Goal: Task Accomplishment & Management: Manage account settings

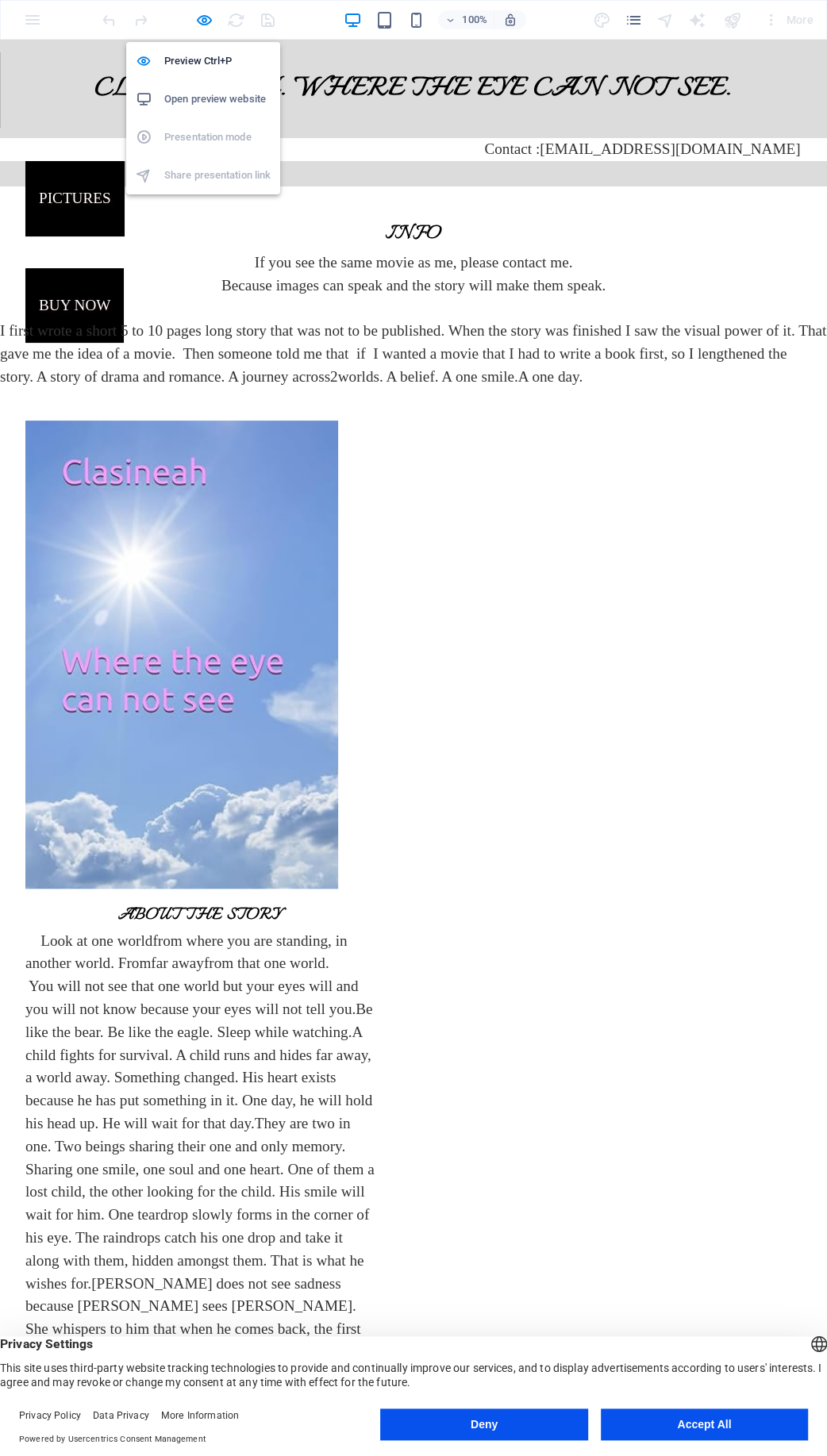
click at [223, 91] on h6 "Open preview website" at bounding box center [218, 99] width 107 height 19
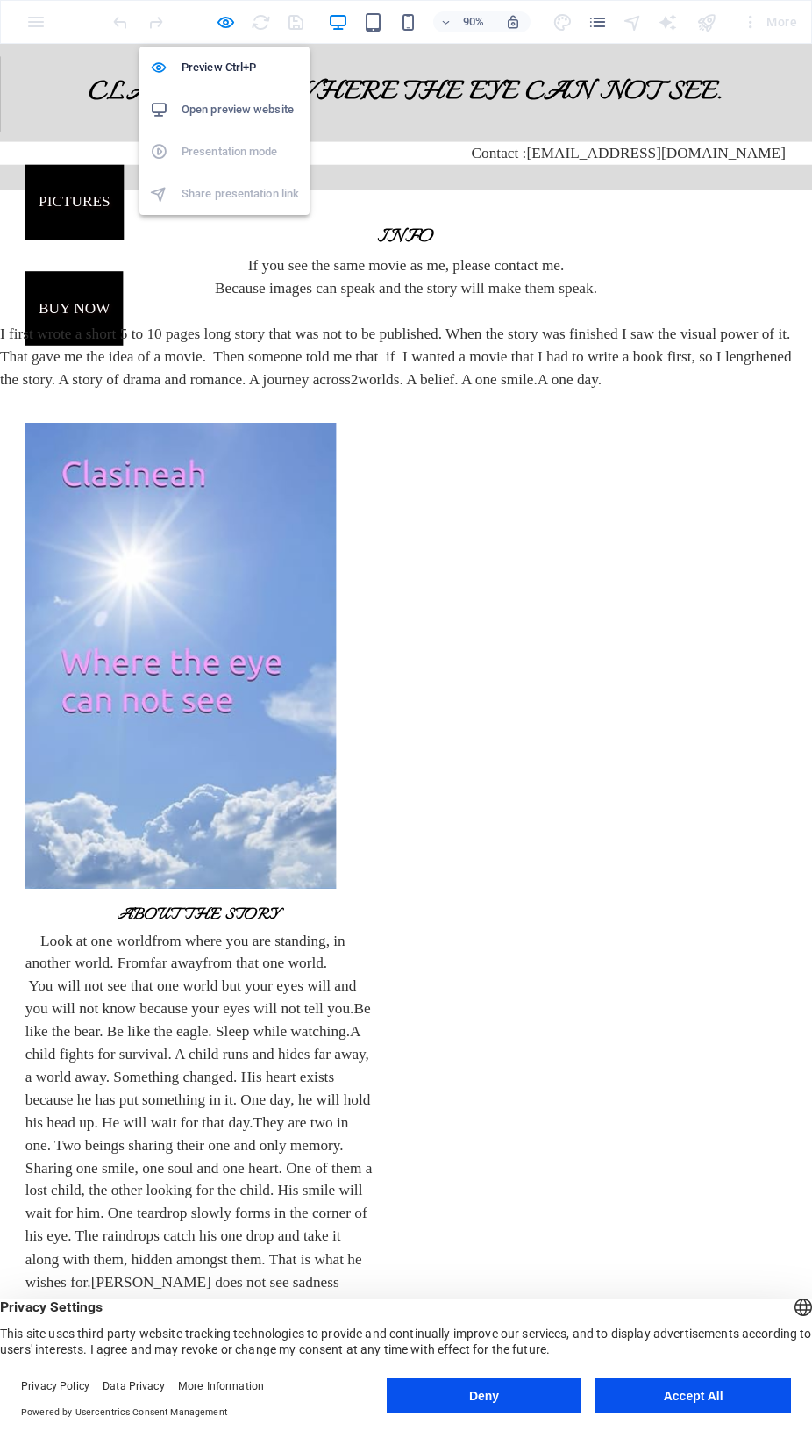
click at [227, 110] on h6 "Open preview website" at bounding box center [241, 109] width 118 height 21
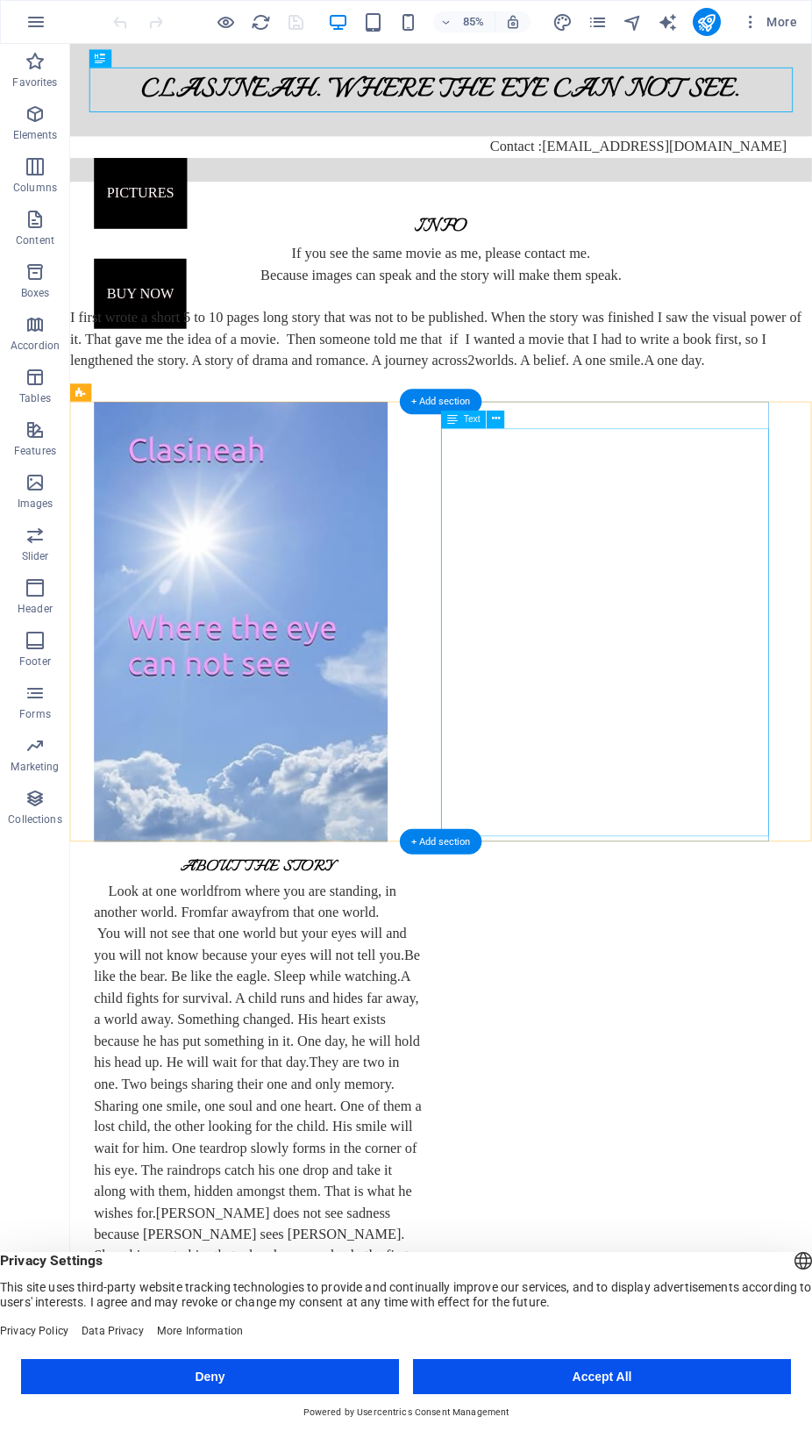
click at [484, 1028] on div "Look at one world from where you are standing, in another world. From far away …" at bounding box center [291, 1280] width 386 height 505
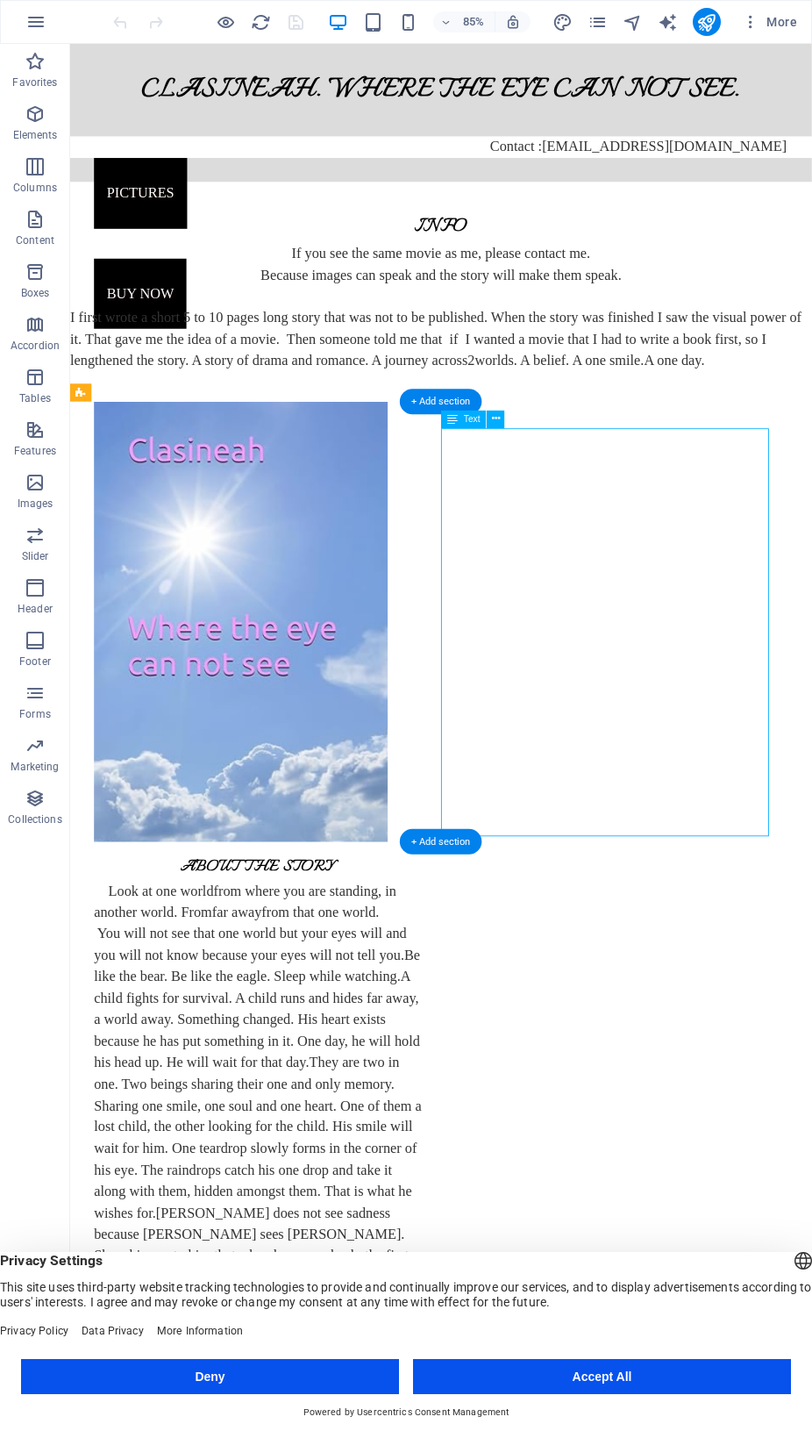
click at [484, 1028] on div "Look at one world from where you are standing, in another world. From far away …" at bounding box center [291, 1280] width 386 height 505
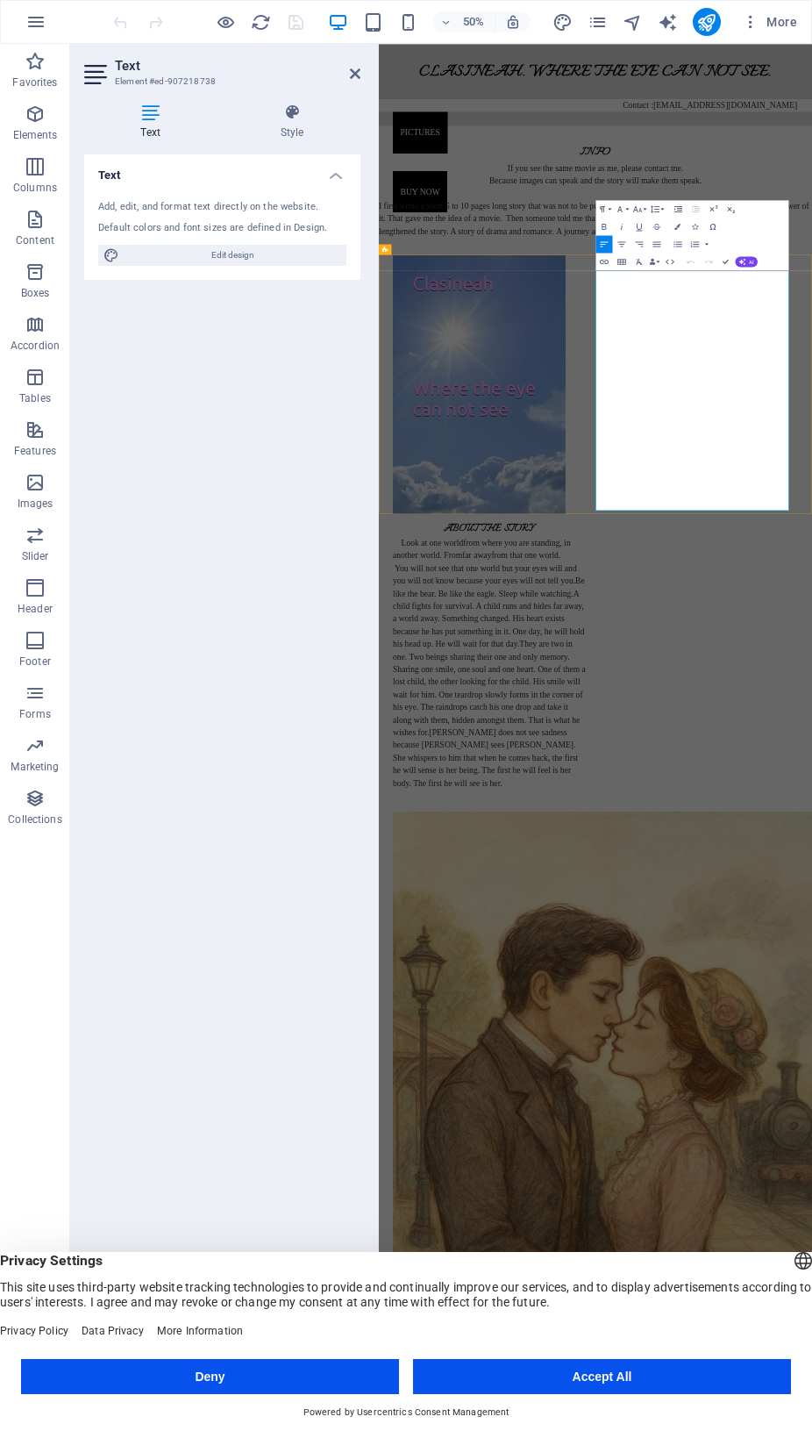
click at [790, 1132] on span "A child fights for survival. A child runs and hides far away, a world away. Som…" at bounding box center [598, 1191] width 383 height 119
click at [359, 71] on icon at bounding box center [355, 74] width 11 height 14
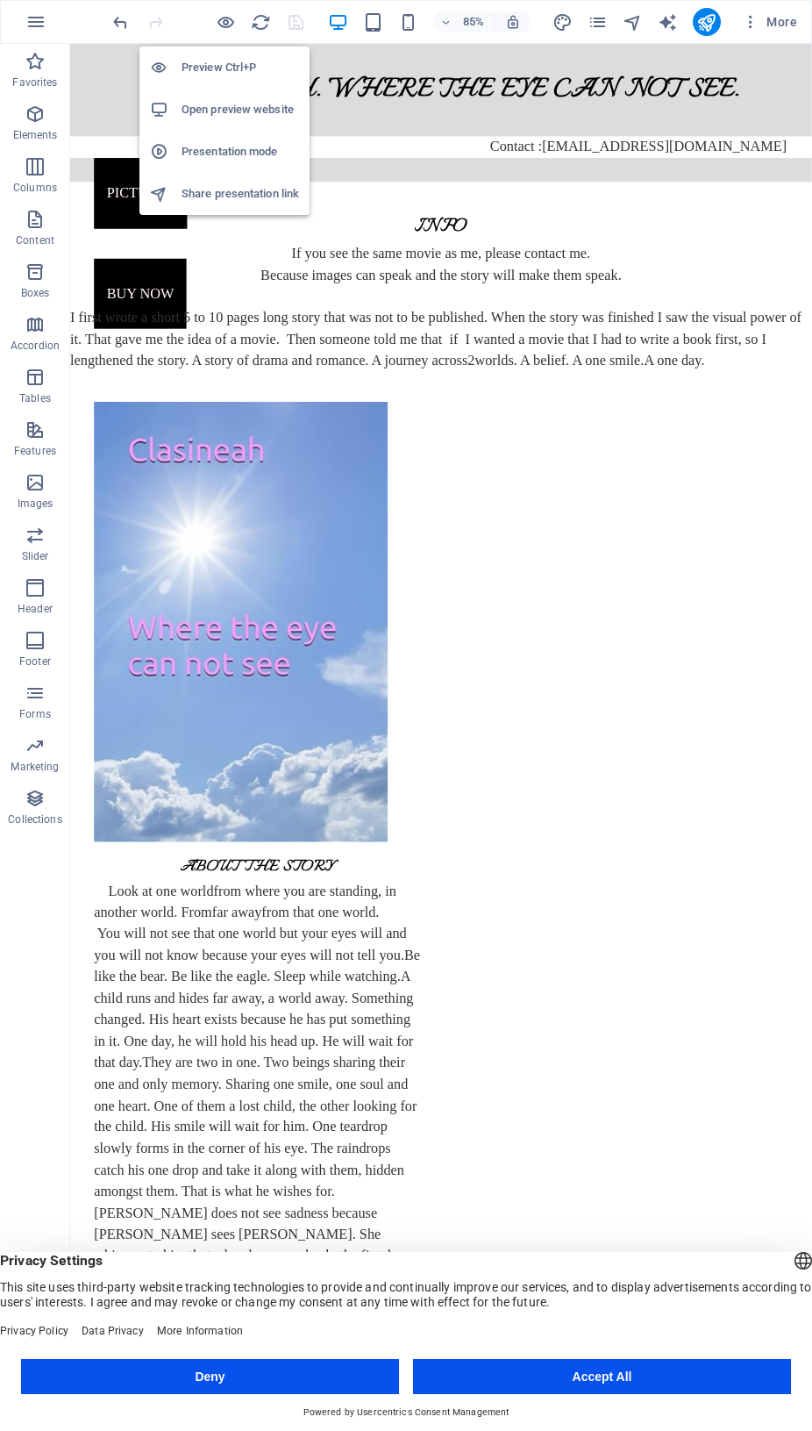
click at [252, 108] on h6 "Open preview website" at bounding box center [241, 109] width 118 height 21
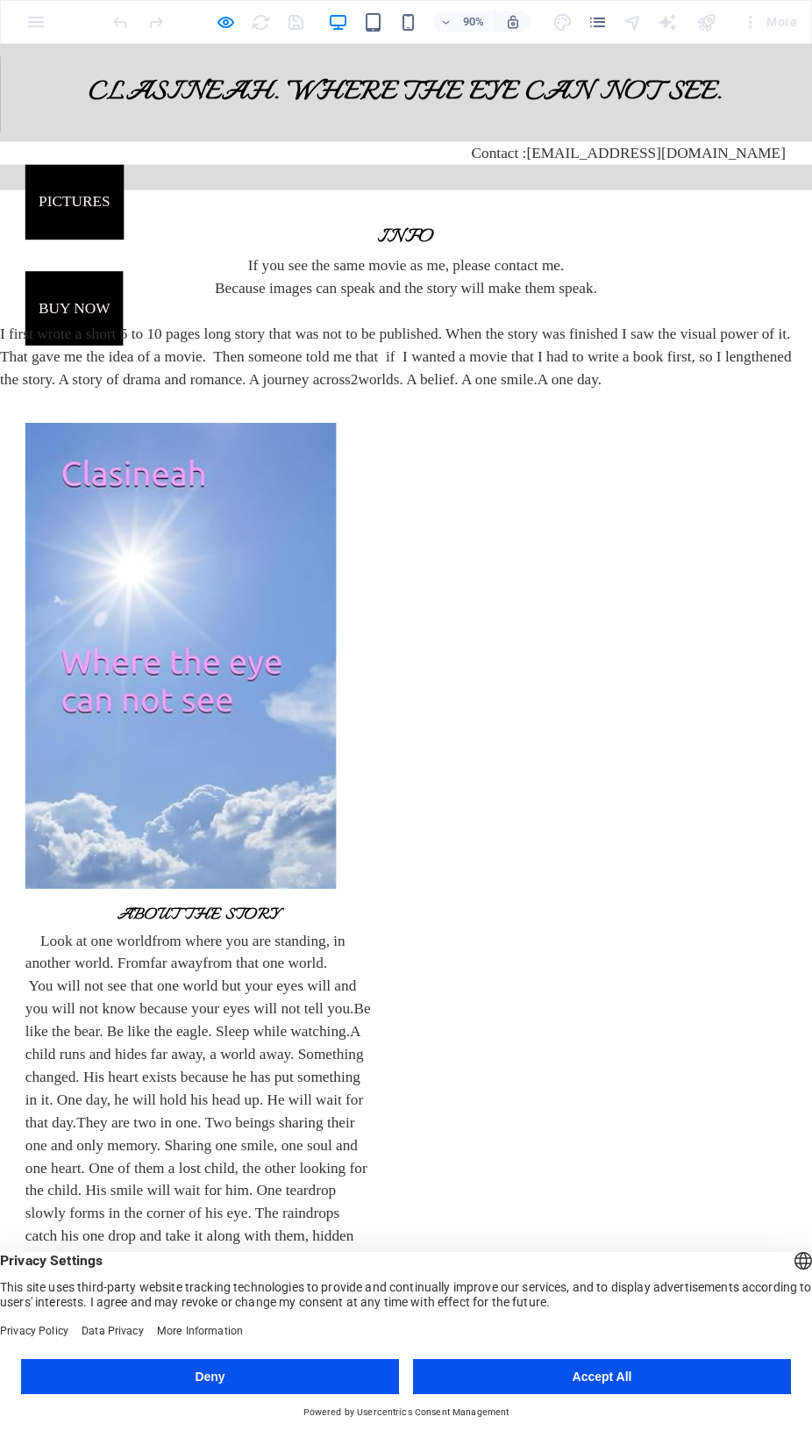
click at [414, 1078] on p "You will not see that one world but your eyes will and you will not know becaus…" at bounding box center [221, 1305] width 386 height 454
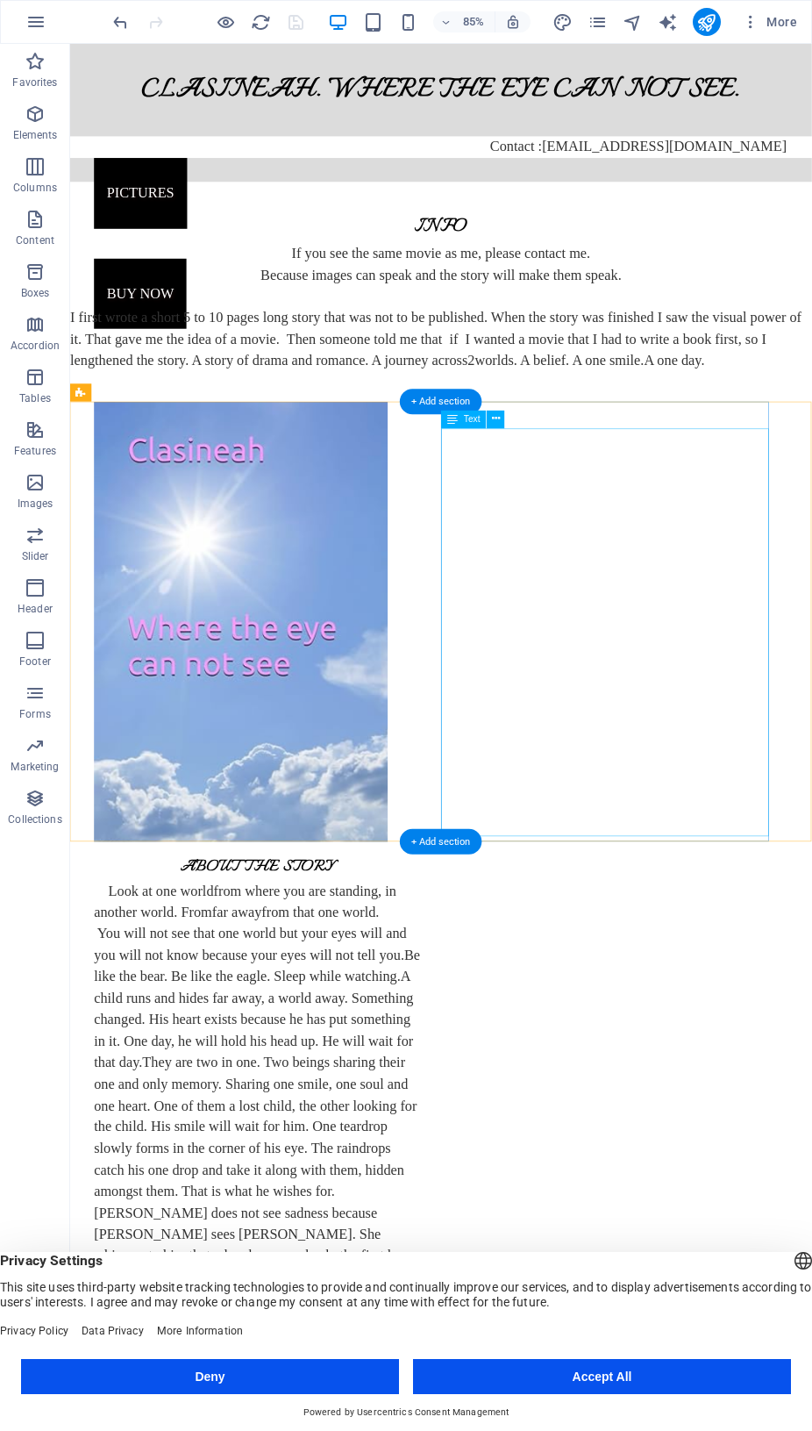
click at [484, 1028] on div "Look at one world from where you are standing, in another world. From far away …" at bounding box center [291, 1280] width 386 height 505
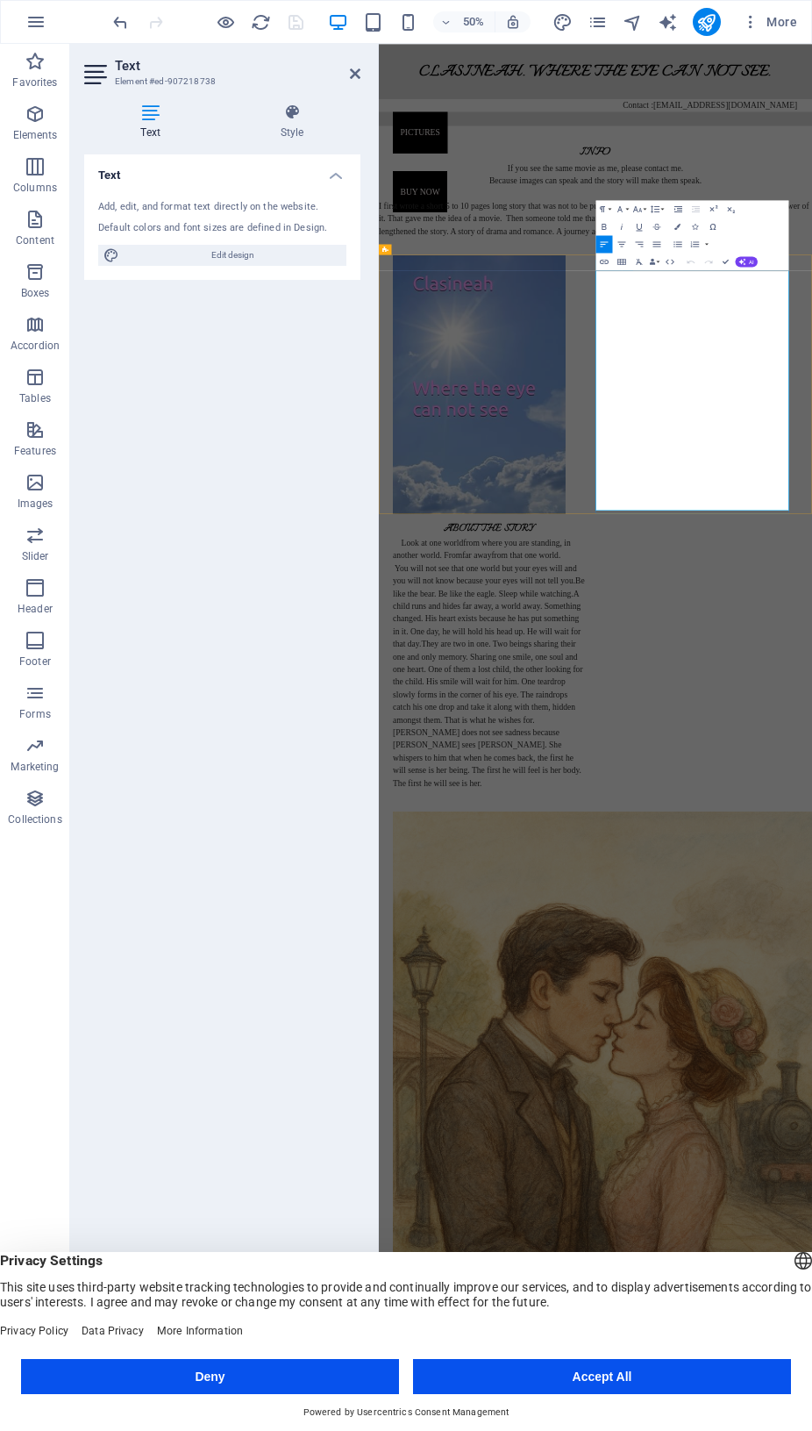
click at [783, 1132] on span "A child runs and hides far away, a world away. Something changed. His heart exi…" at bounding box center [595, 1191] width 376 height 119
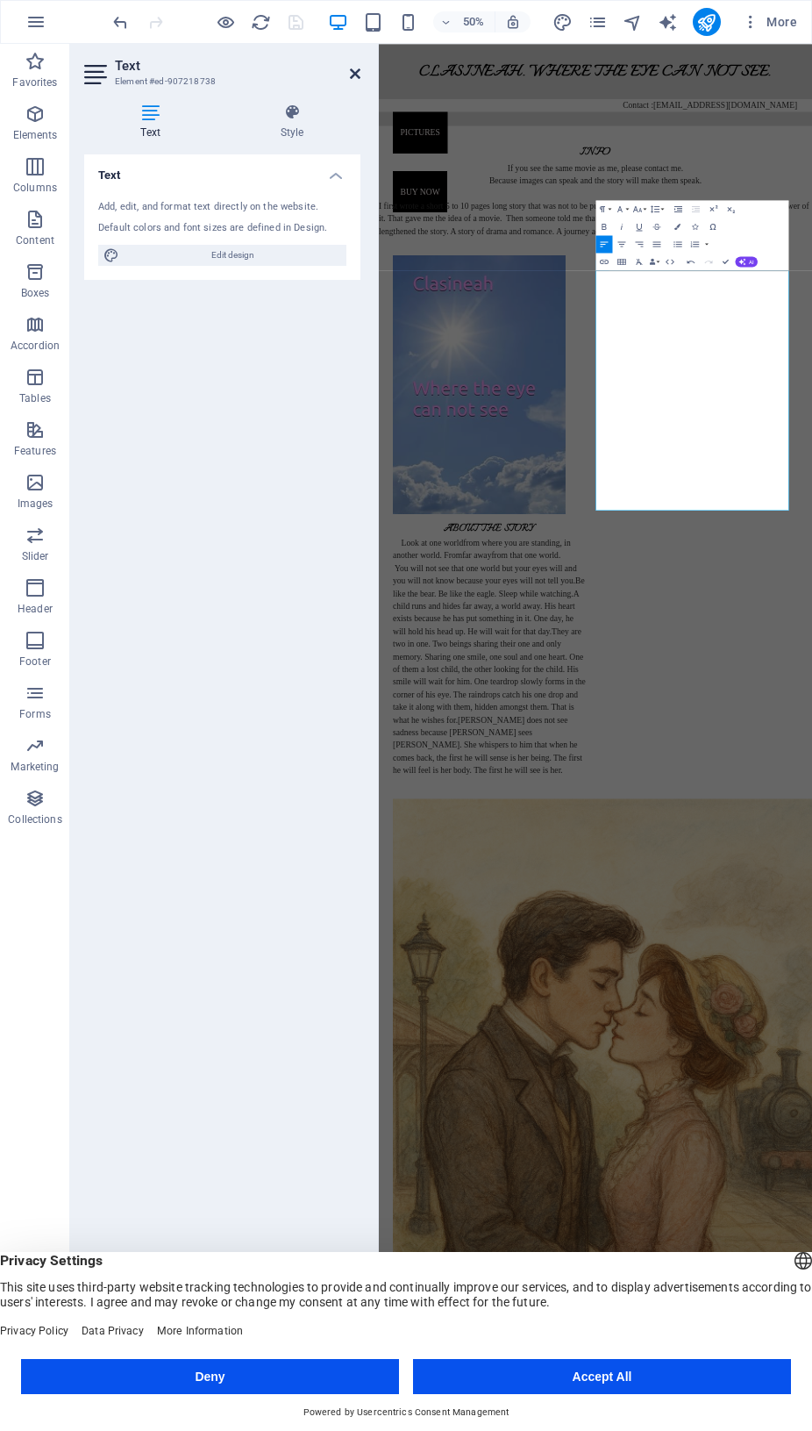
click at [357, 76] on icon at bounding box center [355, 74] width 11 height 14
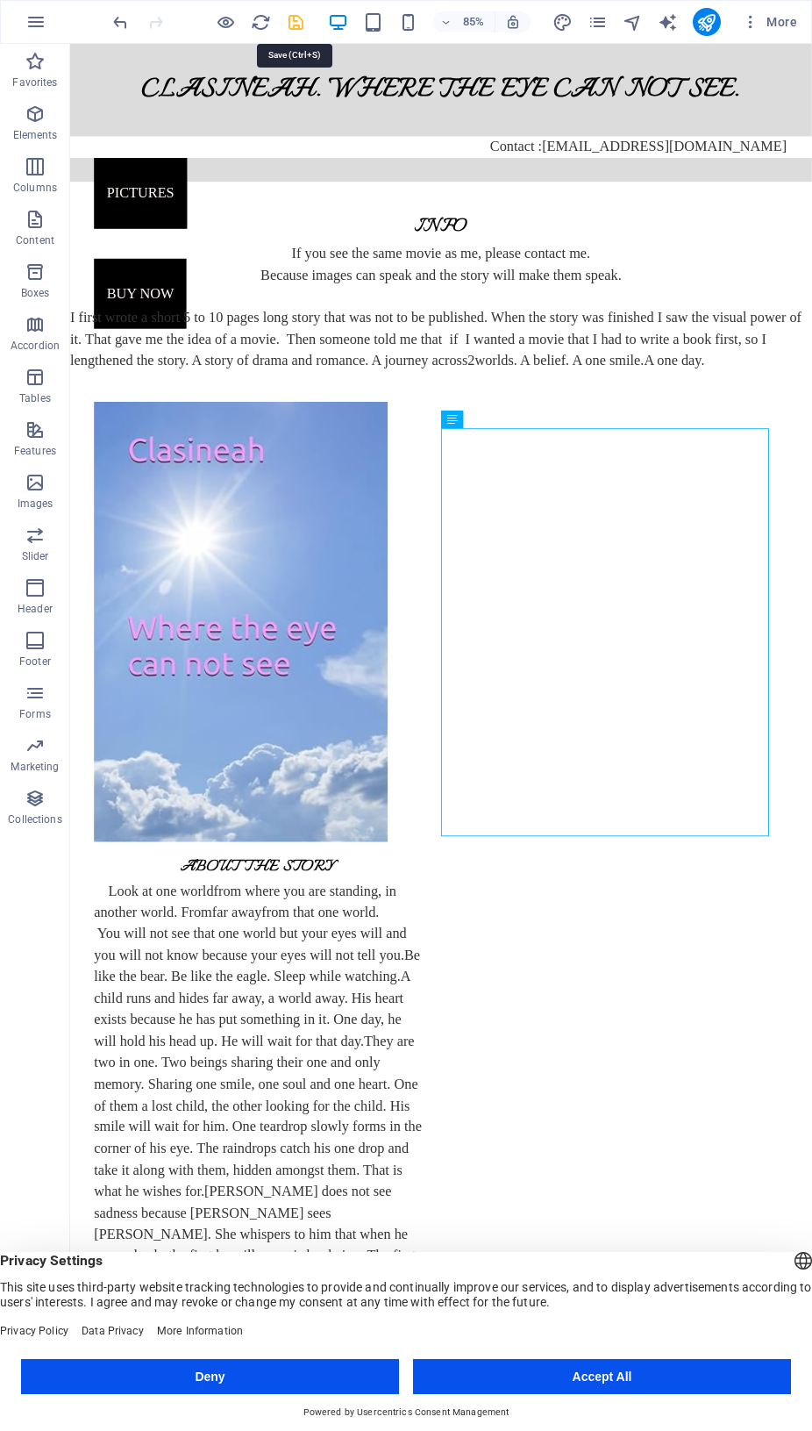
click at [299, 17] on icon "save" at bounding box center [296, 22] width 20 height 20
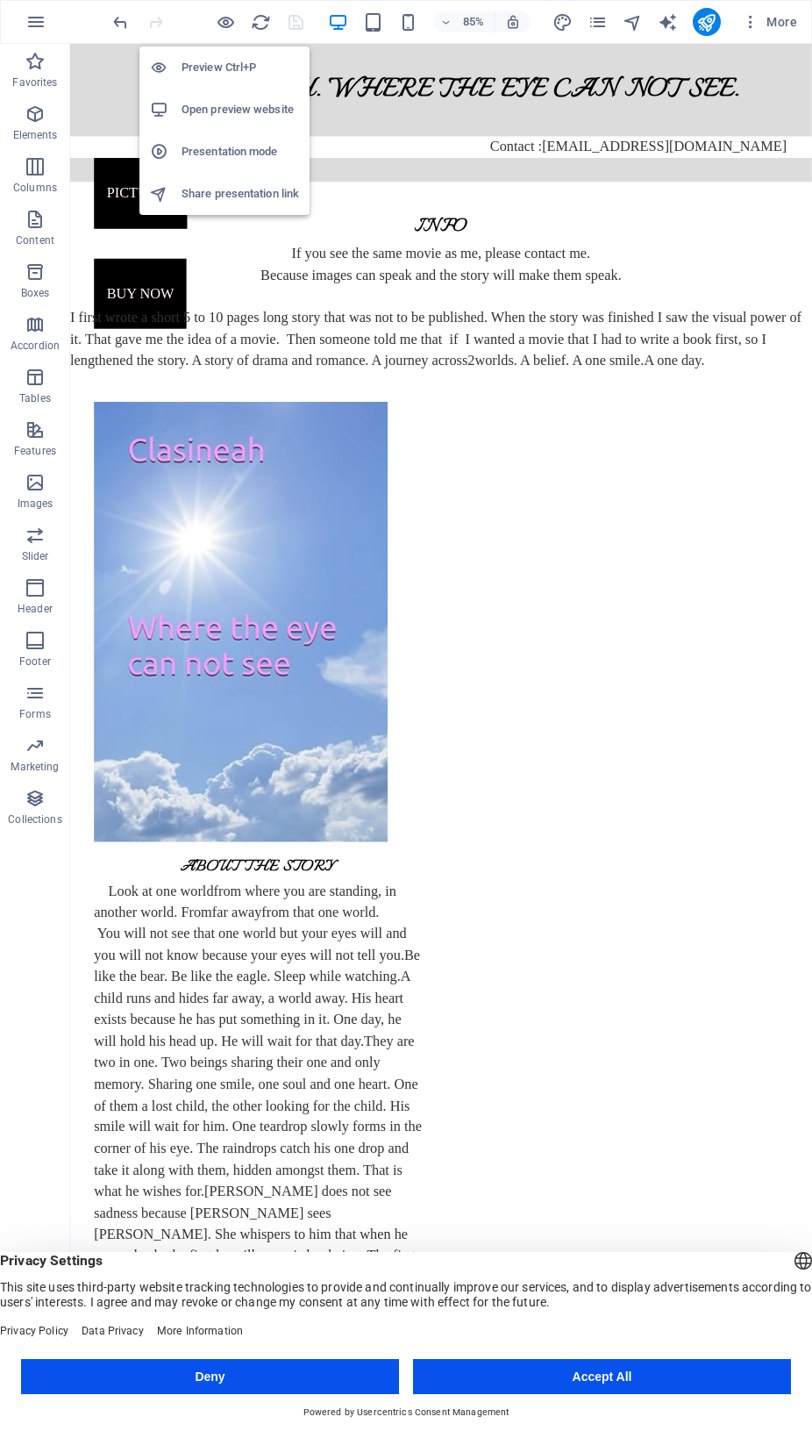
click at [231, 110] on h6 "Open preview website" at bounding box center [241, 109] width 118 height 21
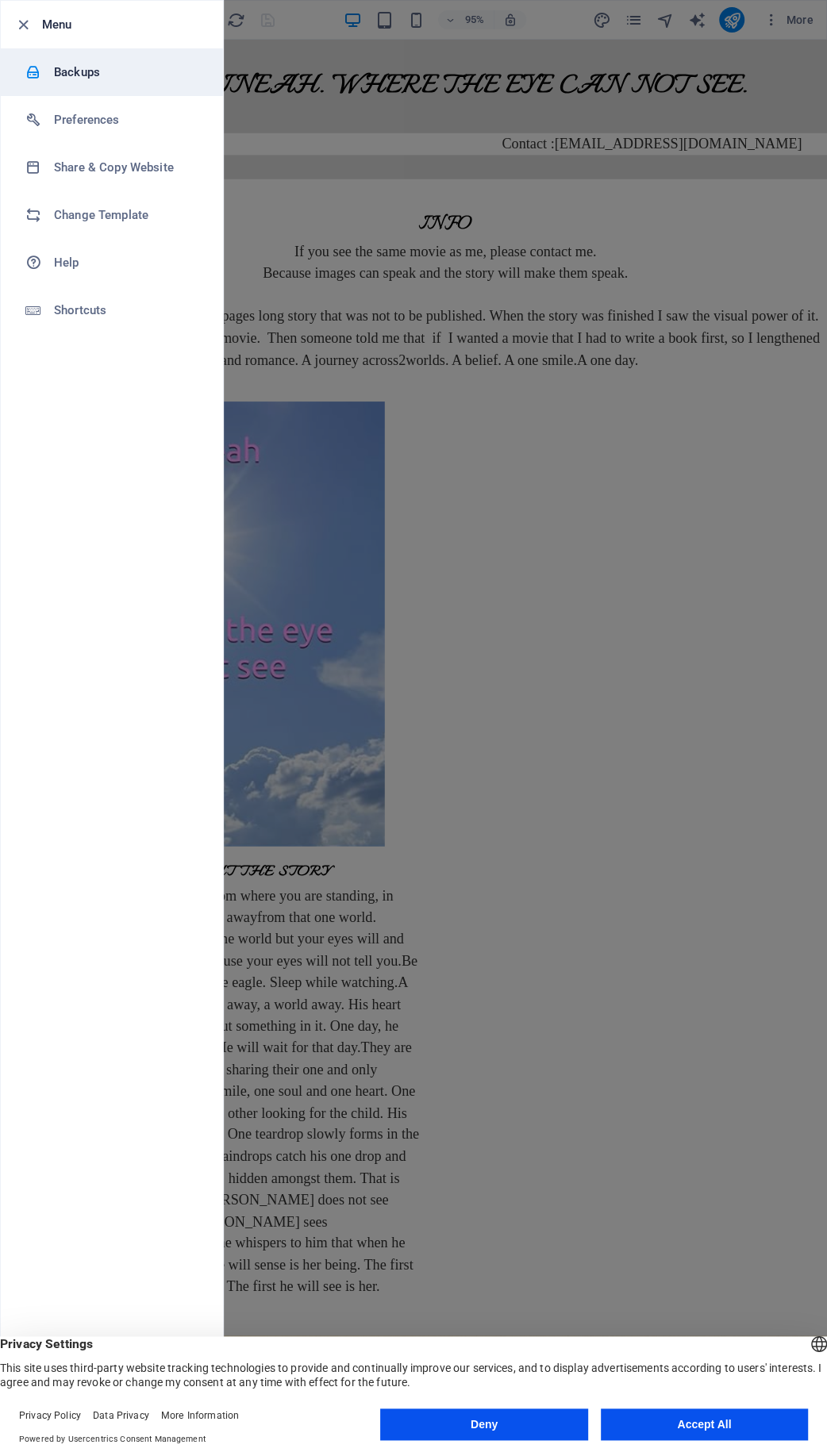
click at [77, 69] on h6 "Backups" at bounding box center [128, 71] width 147 height 19
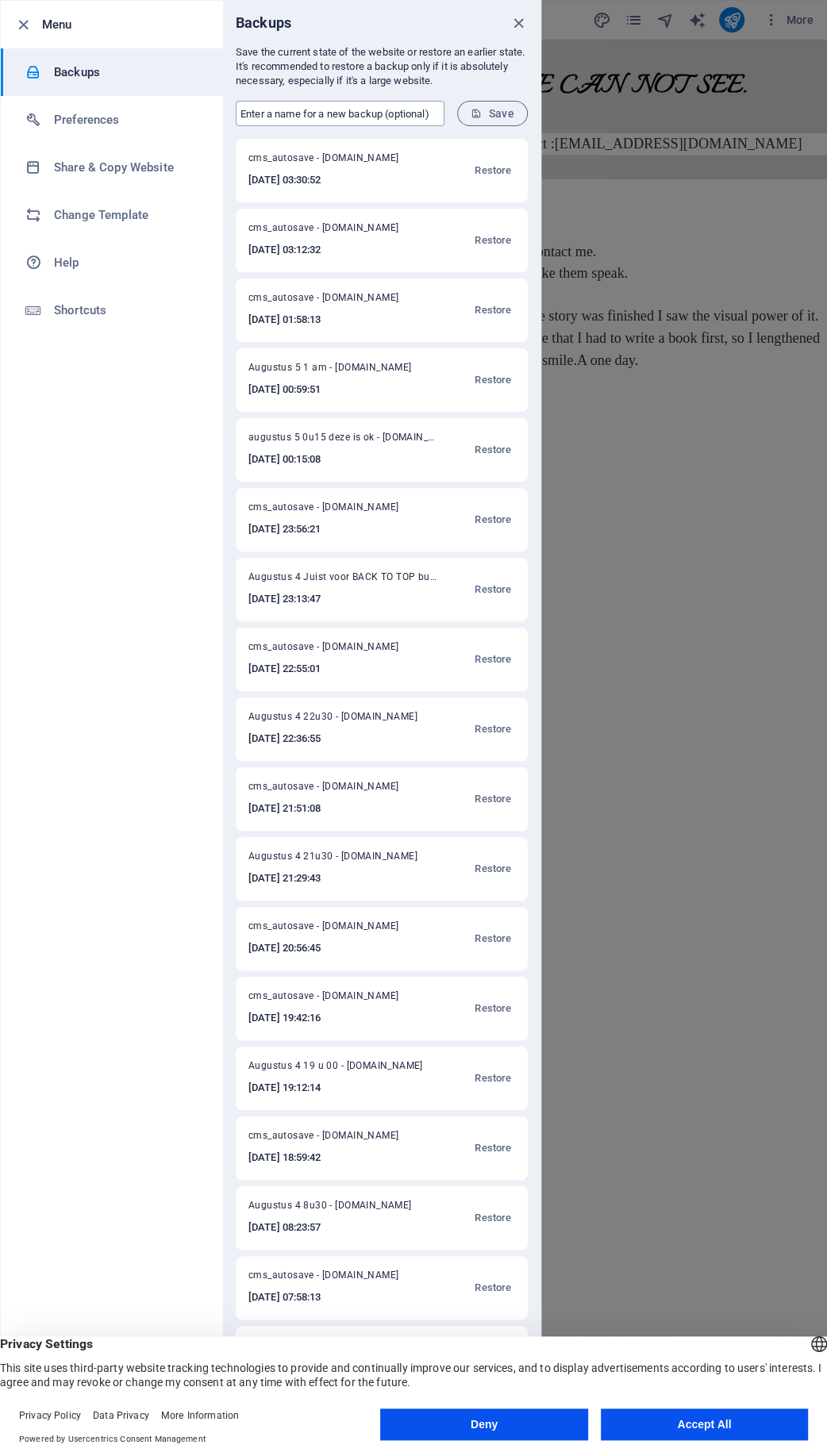
click at [287, 110] on input "text" at bounding box center [340, 113] width 209 height 25
click at [294, 109] on input "Augustus 5 4 am" at bounding box center [340, 113] width 209 height 25
type input "Augustus 5 - 4 am"
click at [496, 118] on span "Save" at bounding box center [492, 113] width 43 height 13
click at [518, 23] on icon "close" at bounding box center [518, 24] width 18 height 18
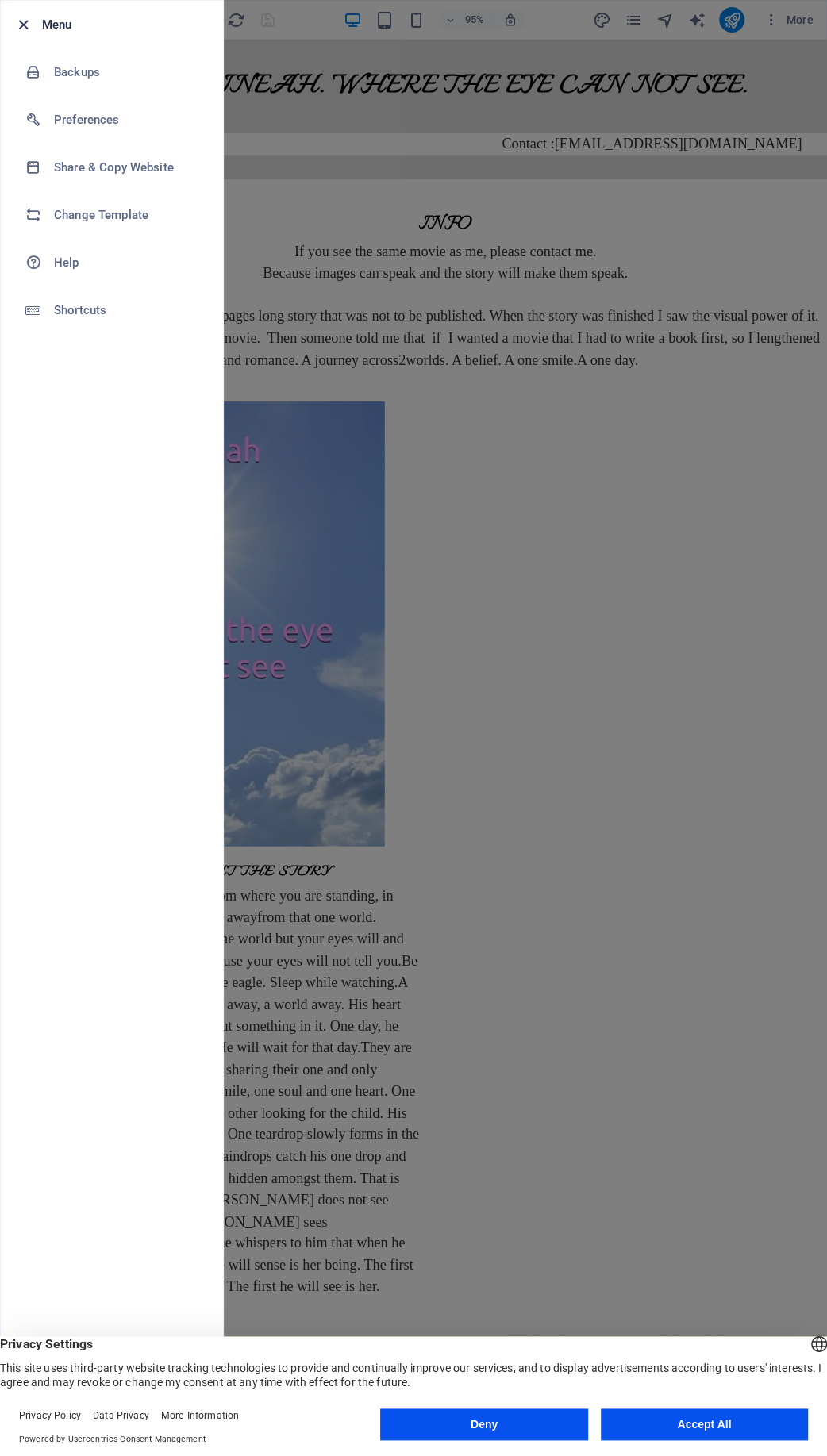
click at [21, 17] on icon "button" at bounding box center [24, 25] width 18 height 18
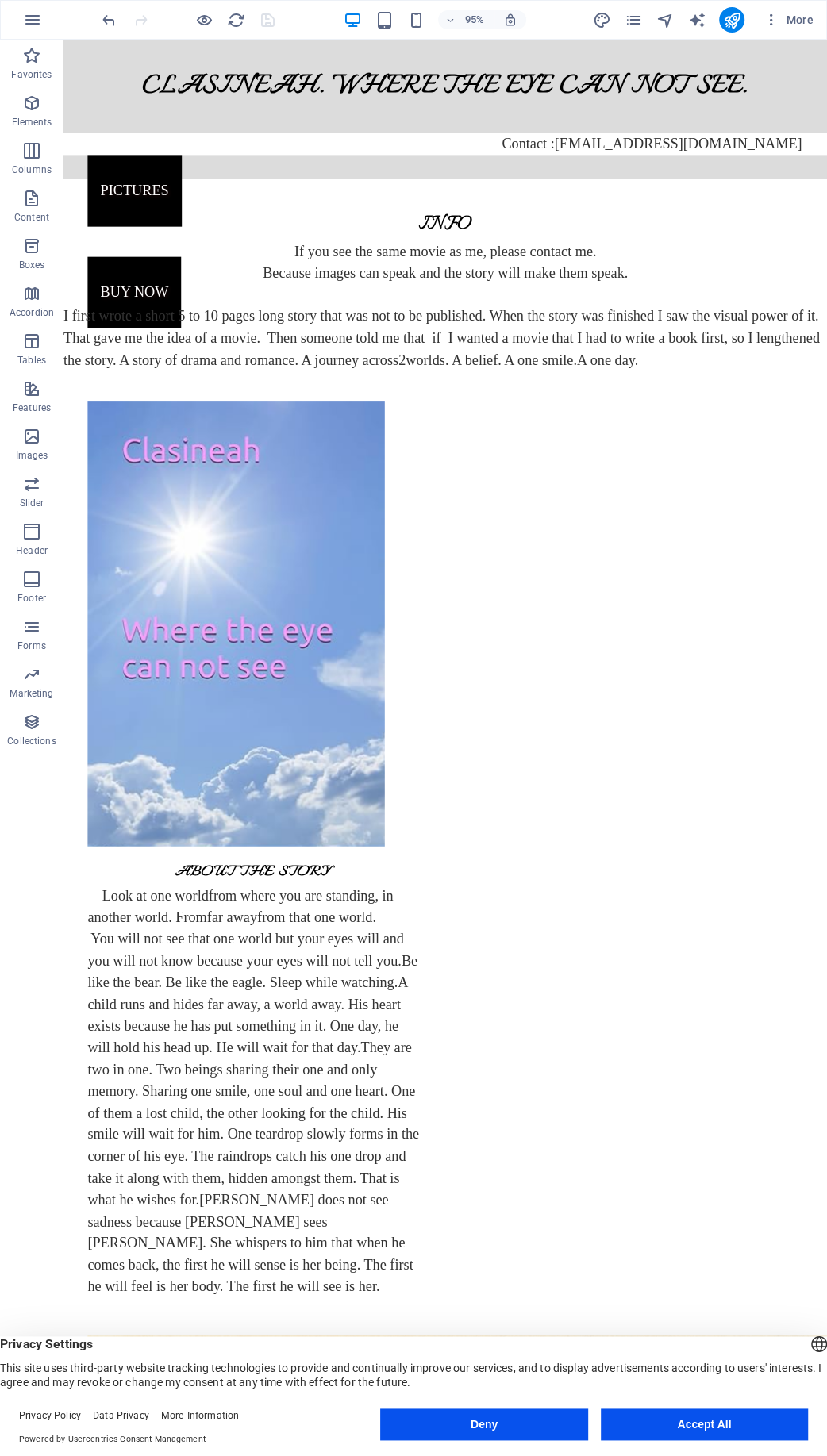
click at [679, 1293] on button "Accept All" at bounding box center [704, 1423] width 207 height 32
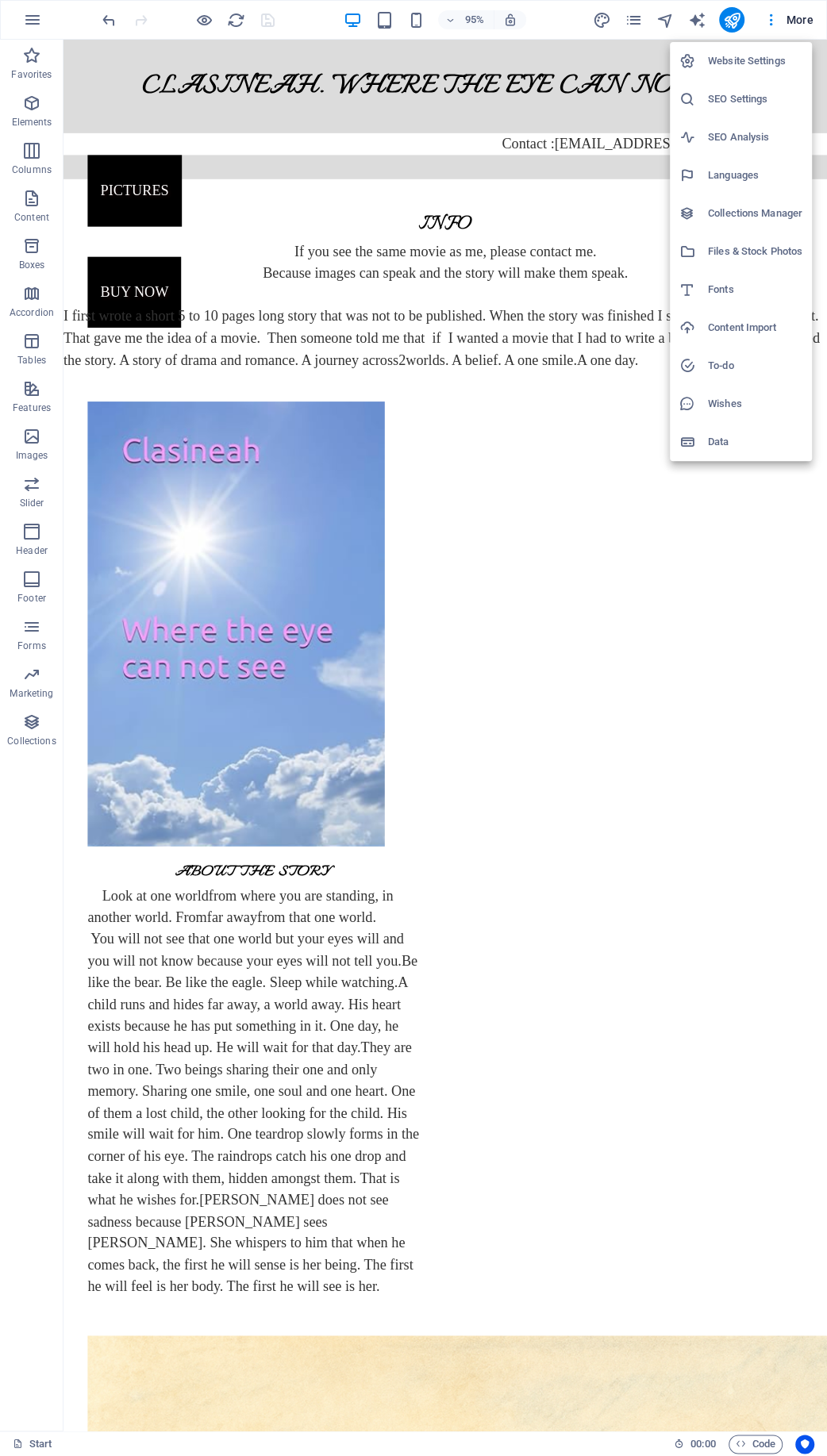
click at [734, 19] on div at bounding box center [414, 728] width 827 height 1456
